Goal: Information Seeking & Learning: Learn about a topic

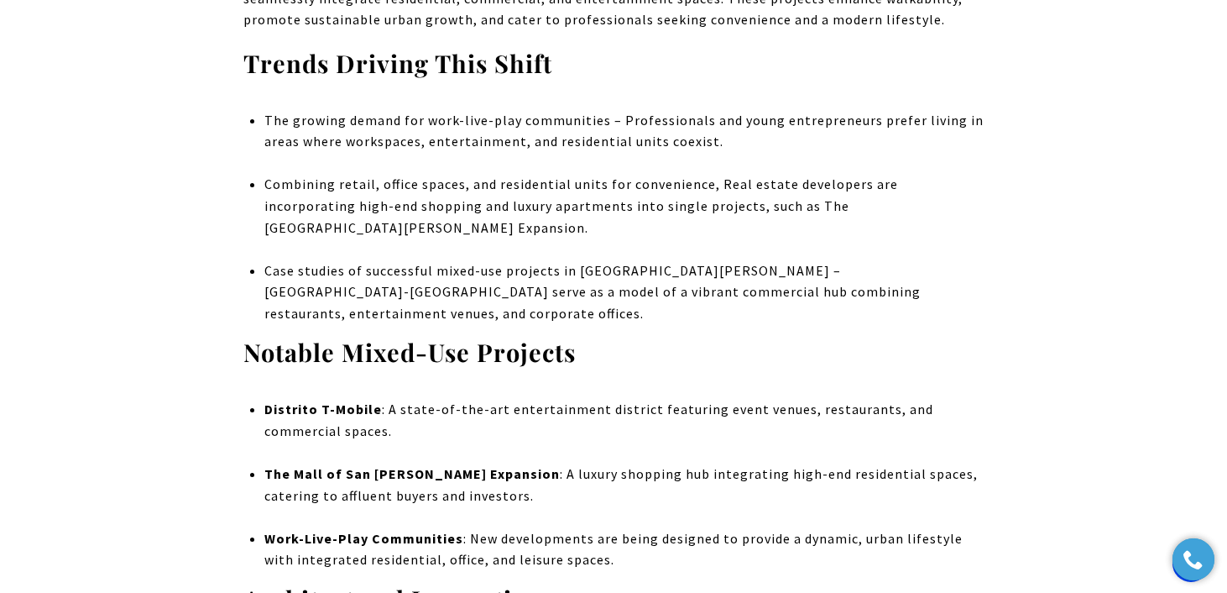
scroll to position [4438, 0]
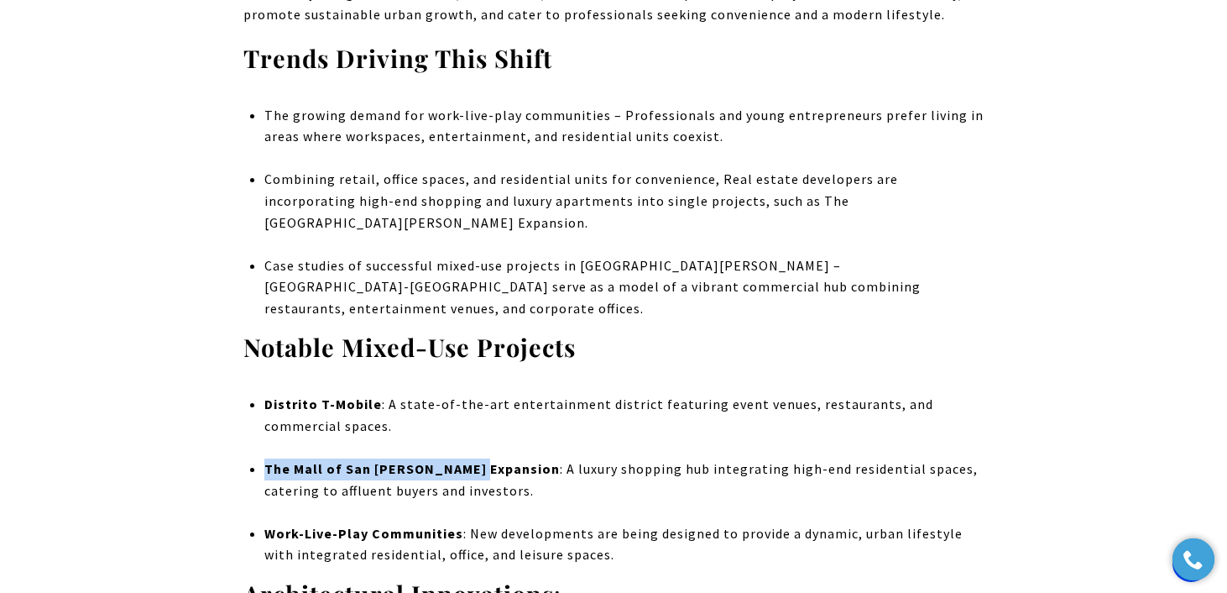
drag, startPoint x: 474, startPoint y: 384, endPoint x: 266, endPoint y: 385, distance: 208.2
click at [266, 458] on li "The Mall of San [PERSON_NAME] Expansion : A luxury shopping hub integrating hig…" at bounding box center [623, 490] width 719 height 65
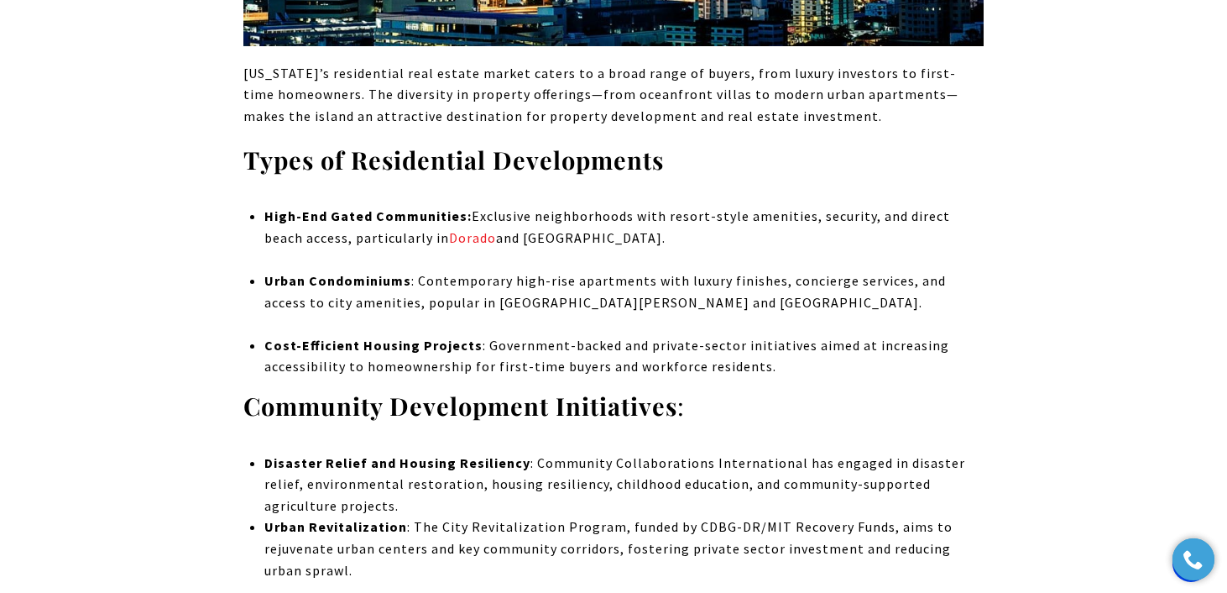
scroll to position [7734, 0]
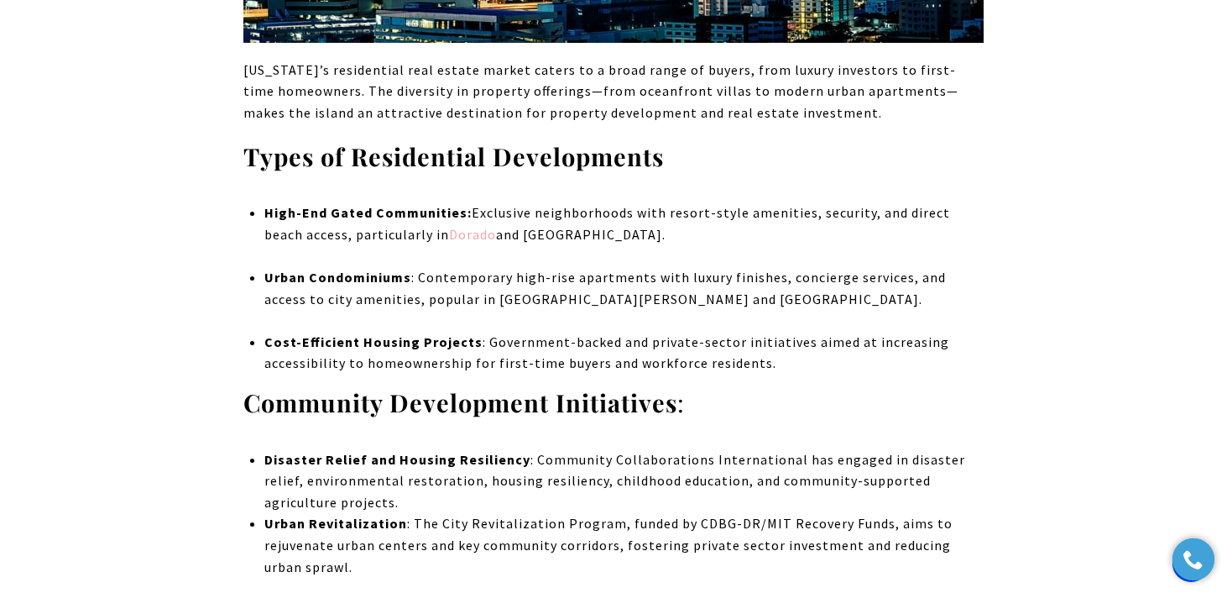
click at [449, 226] on link "Dorado" at bounding box center [472, 234] width 47 height 17
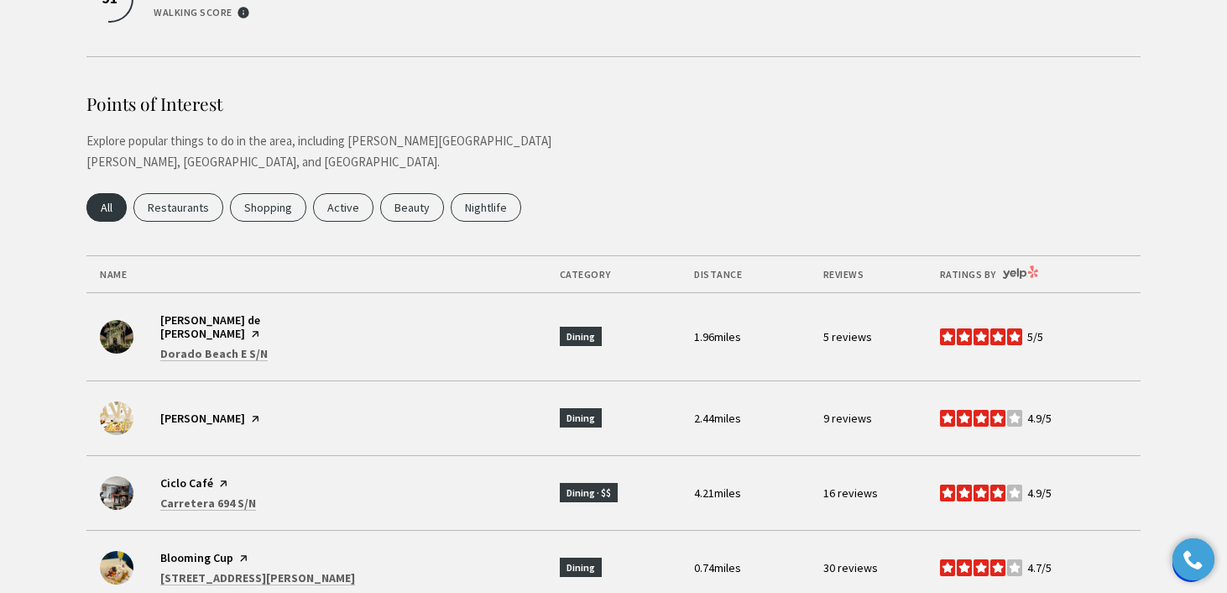
scroll to position [4855, 0]
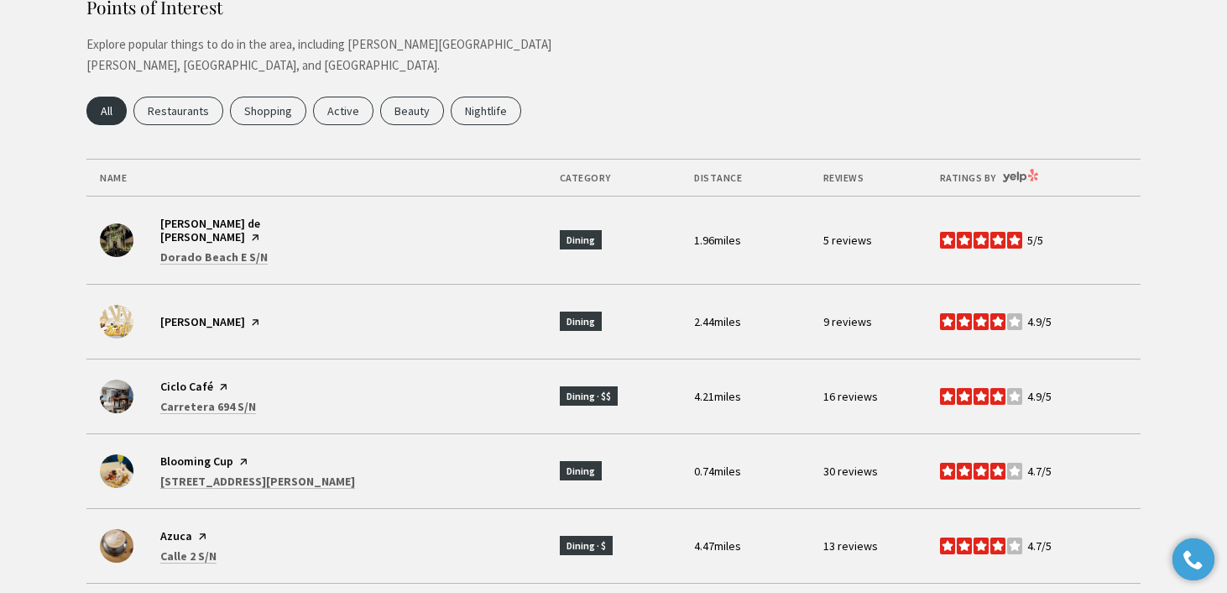
scroll to position [4951, 0]
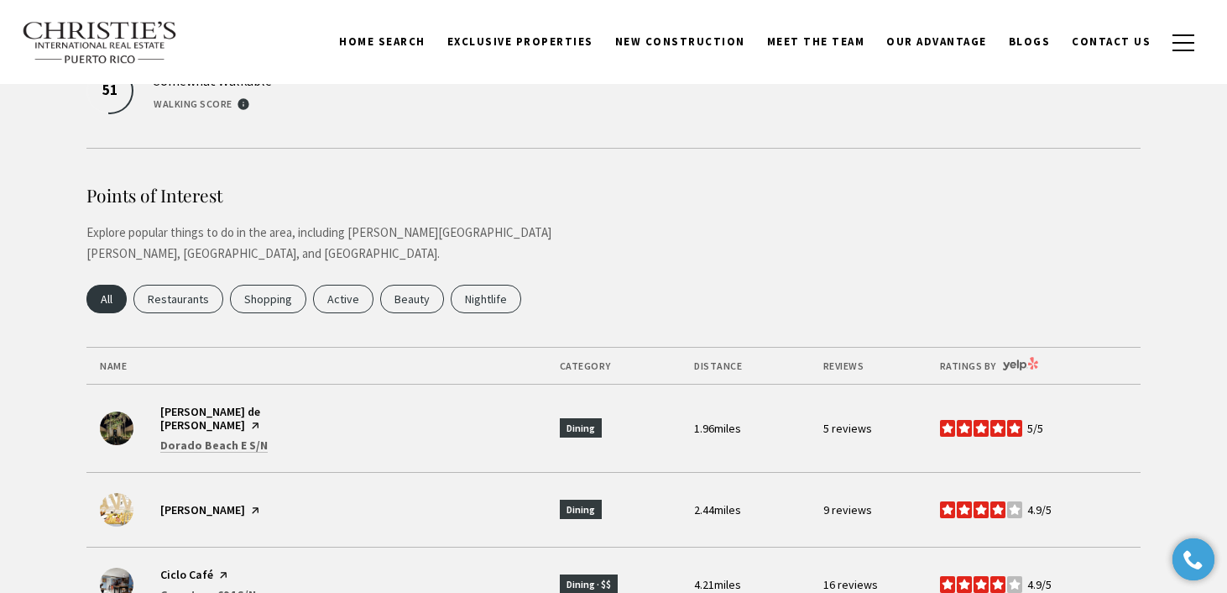
scroll to position [4751, 0]
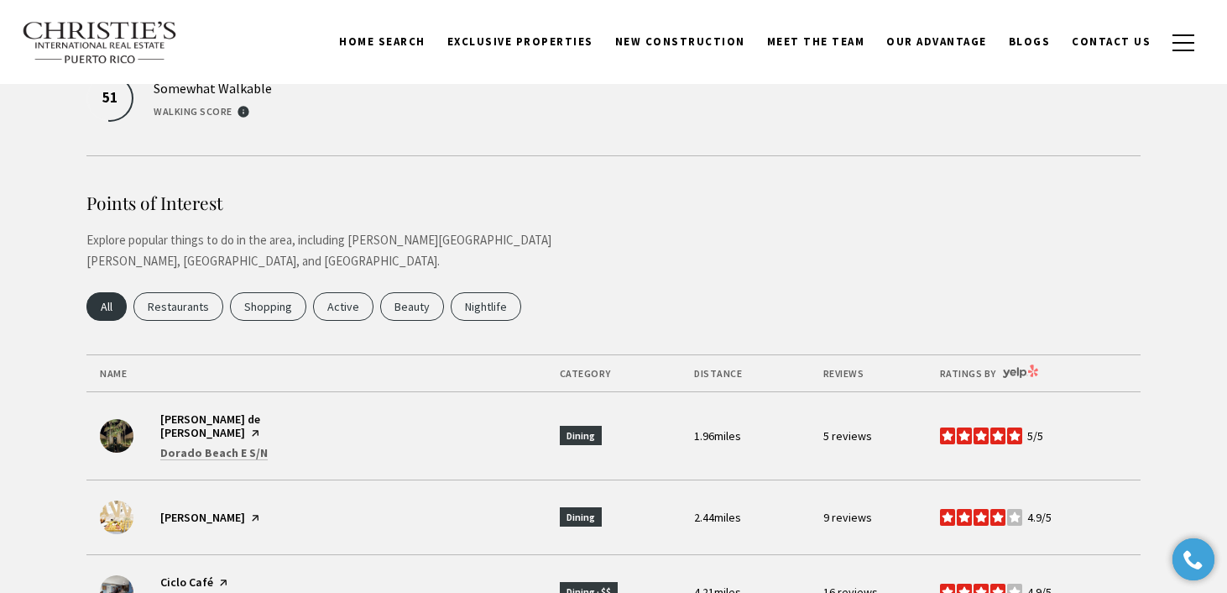
click at [197, 509] on link "Visit the Bella Mia page on Yelp" at bounding box center [202, 516] width 85 height 15
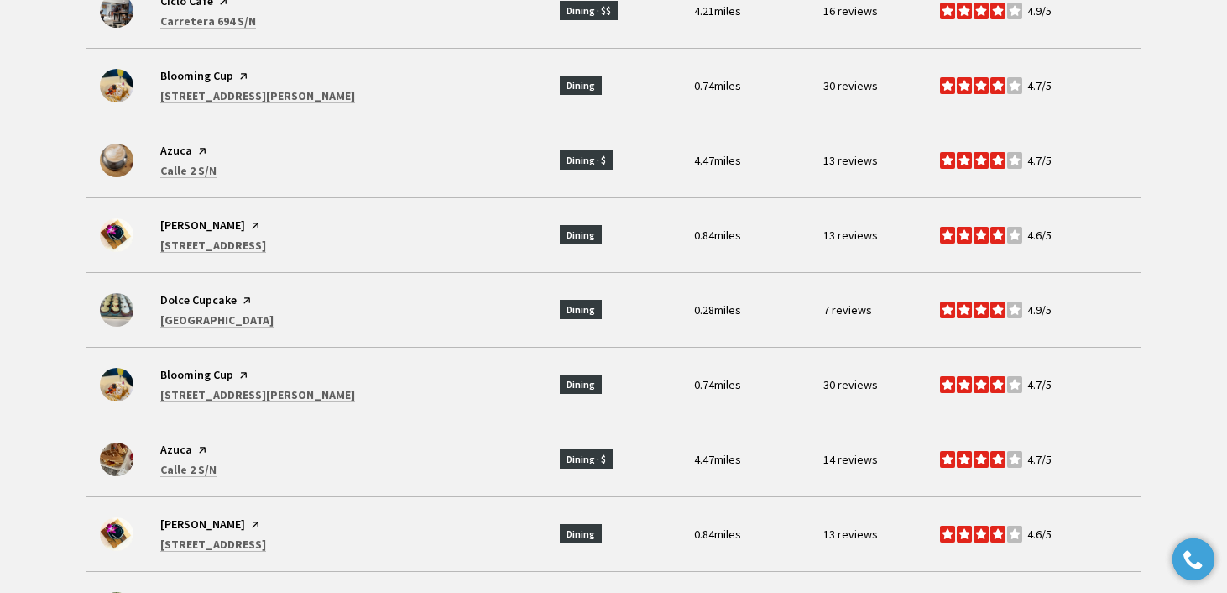
scroll to position [5358, 0]
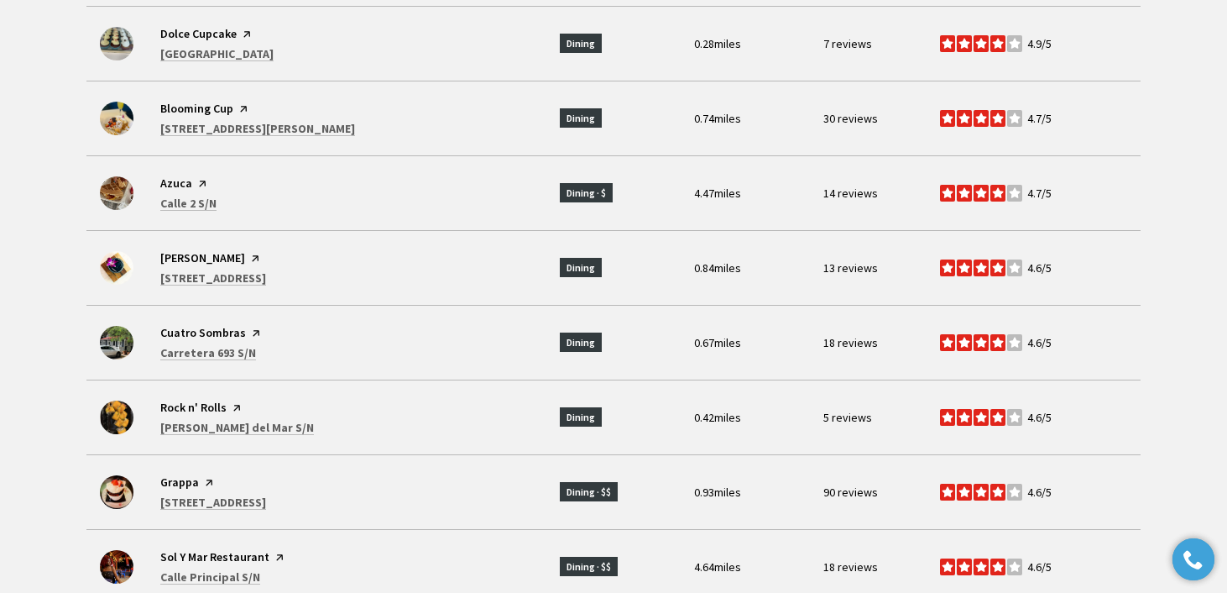
scroll to position [5749, 0]
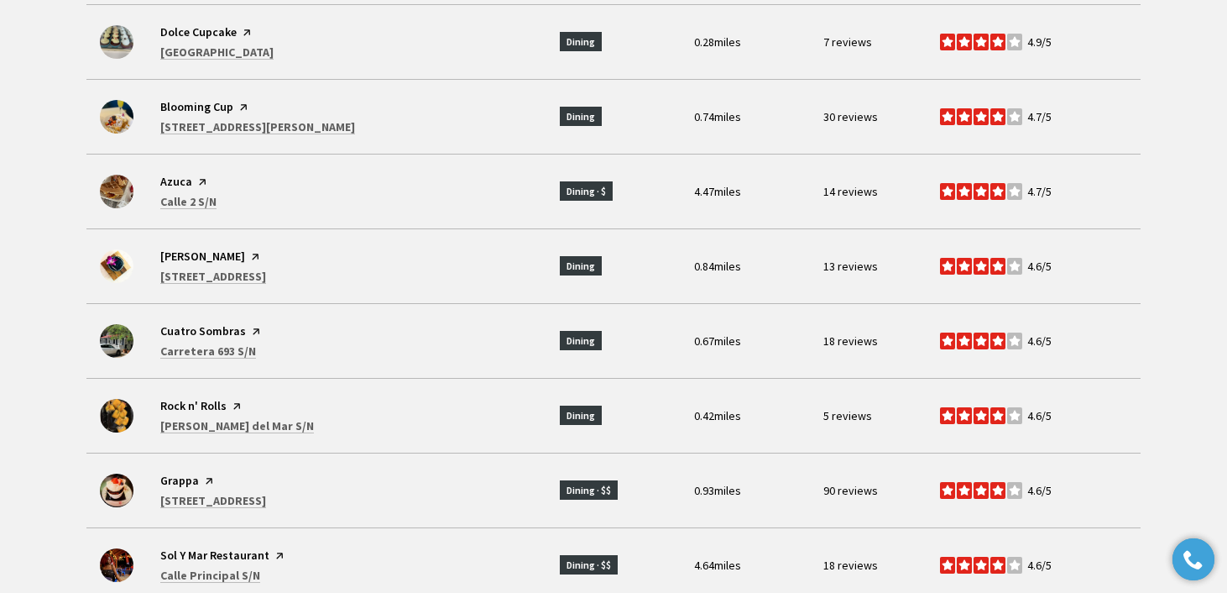
click at [247, 547] on link "Visit the Sol Y Mar Restaurant page on Yelp" at bounding box center [214, 554] width 109 height 15
click at [181, 473] on link "Visit the Grappa page on Yelp" at bounding box center [179, 480] width 39 height 15
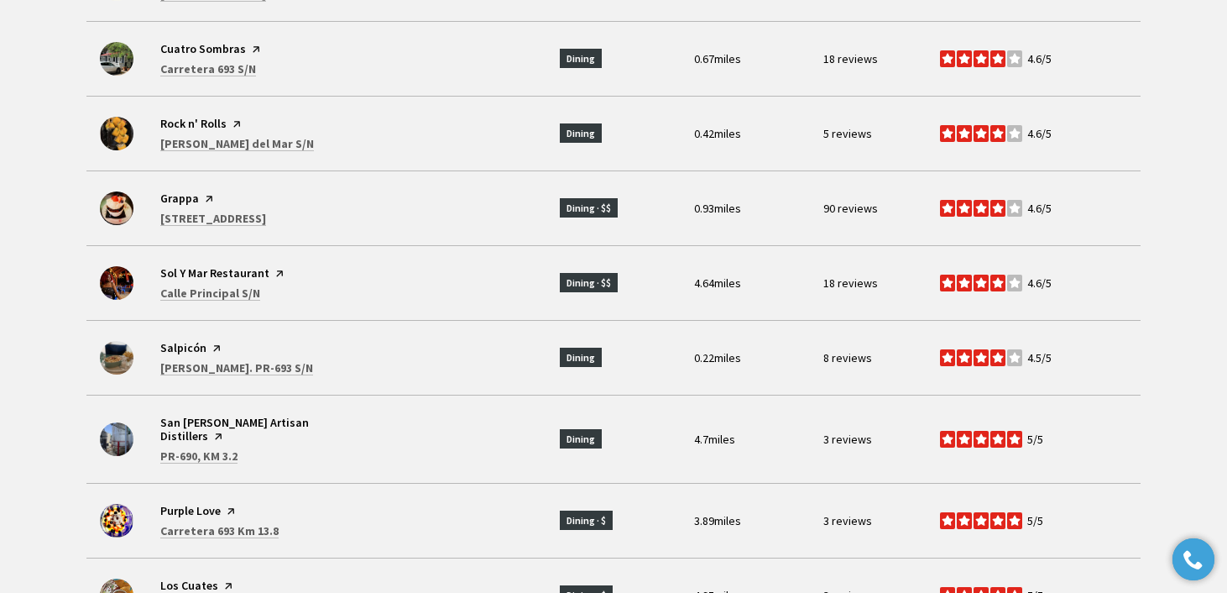
scroll to position [6033, 0]
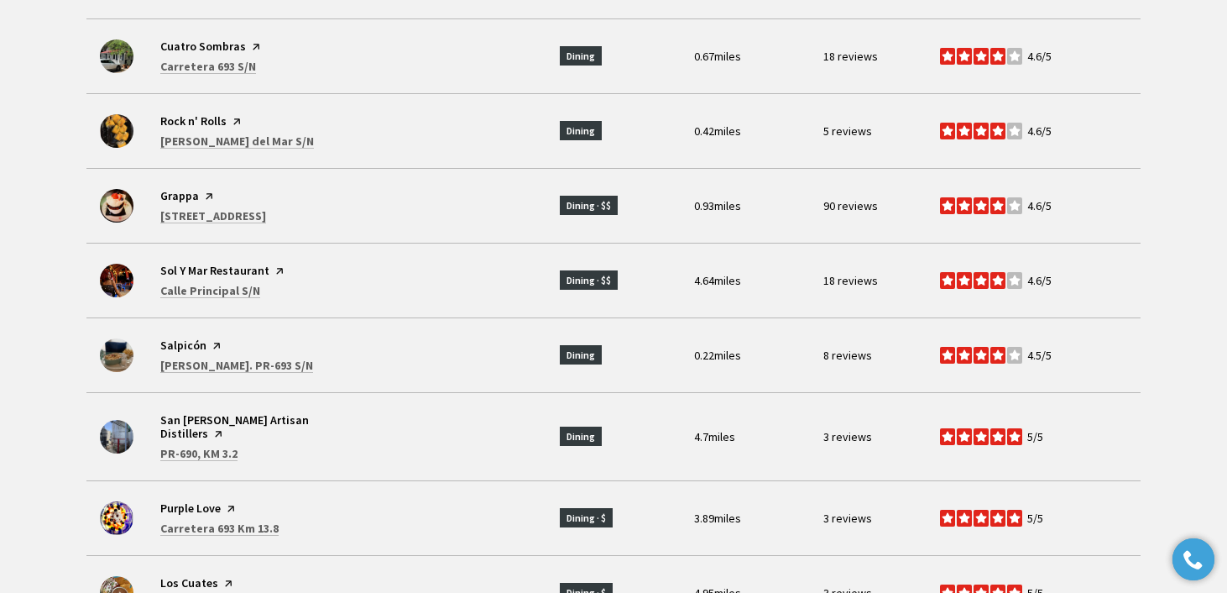
click at [292, 413] on div "Visit the San Juan Artisan Distillers page on Yelp Search PR-690, KM 3.2 on Goo…" at bounding box center [323, 436] width 447 height 47
click at [275, 412] on link "Visit the San Juan Artisan Distillers page on Yelp" at bounding box center [234, 426] width 149 height 29
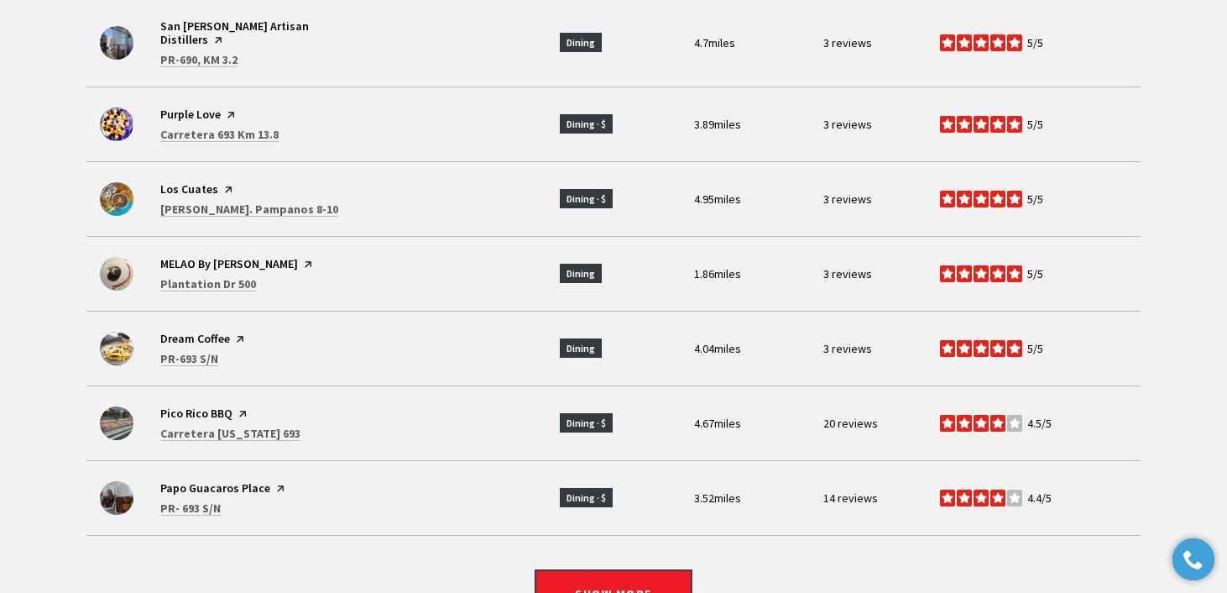
scroll to position [6429, 0]
